Goal: Check status: Check status

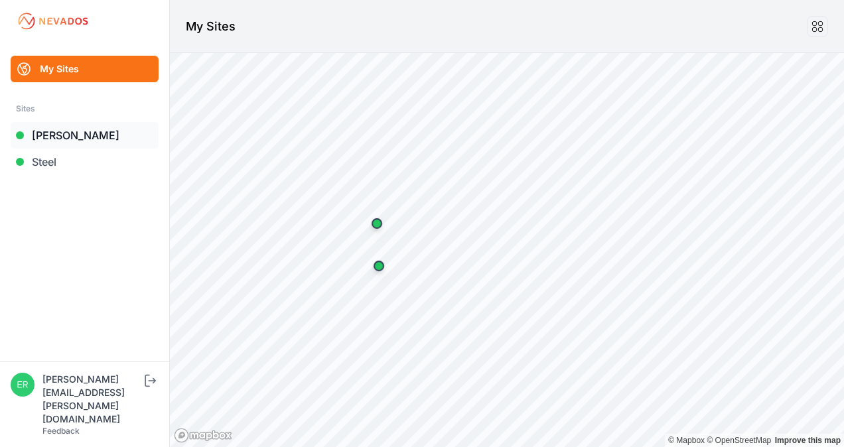
click at [52, 131] on link "[PERSON_NAME]" at bounding box center [85, 135] width 148 height 27
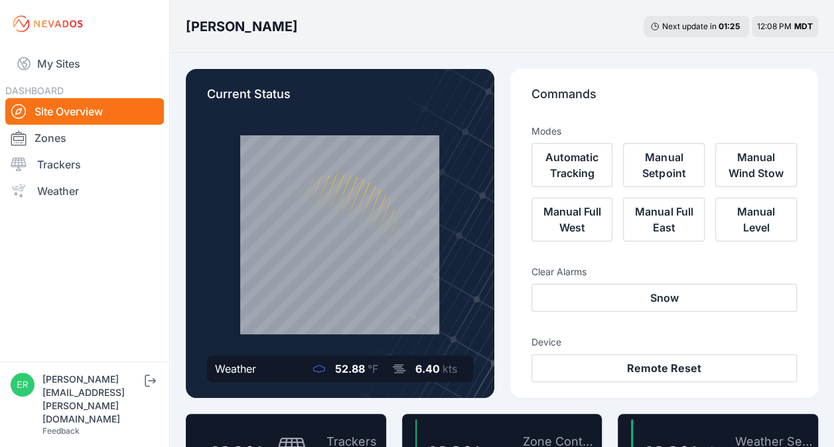
click at [46, 134] on link "Zones" at bounding box center [84, 138] width 159 height 27
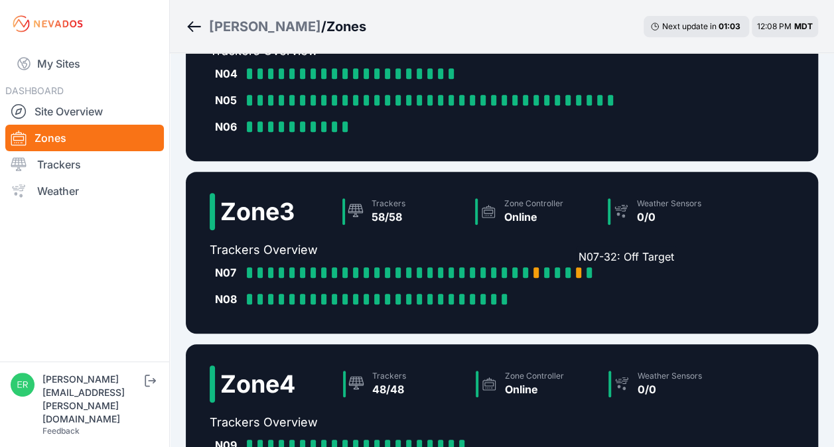
scroll to position [294, 0]
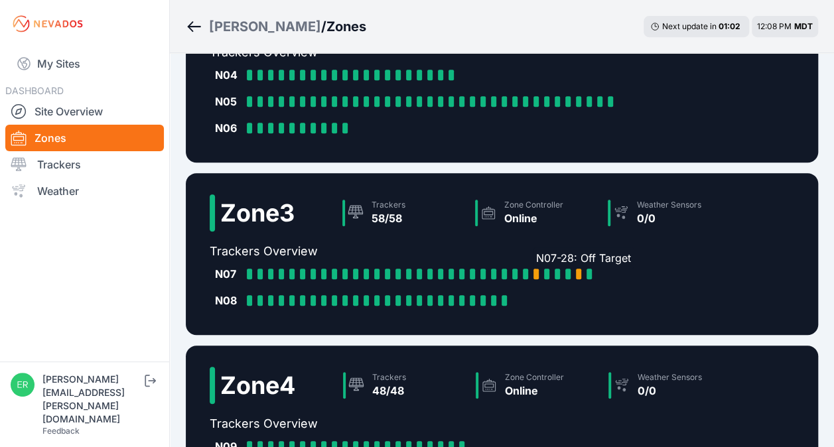
click at [537, 274] on div at bounding box center [536, 274] width 5 height 11
